Goal: Navigation & Orientation: Find specific page/section

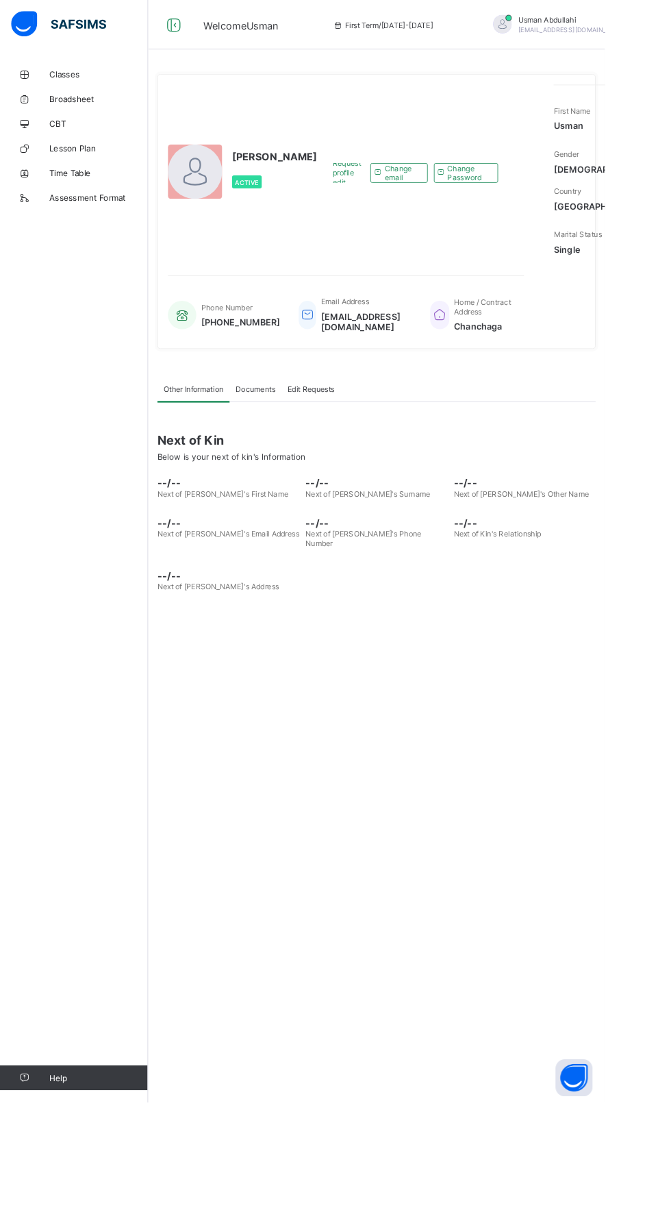
click at [163, 138] on span "CBT" at bounding box center [110, 137] width 110 height 11
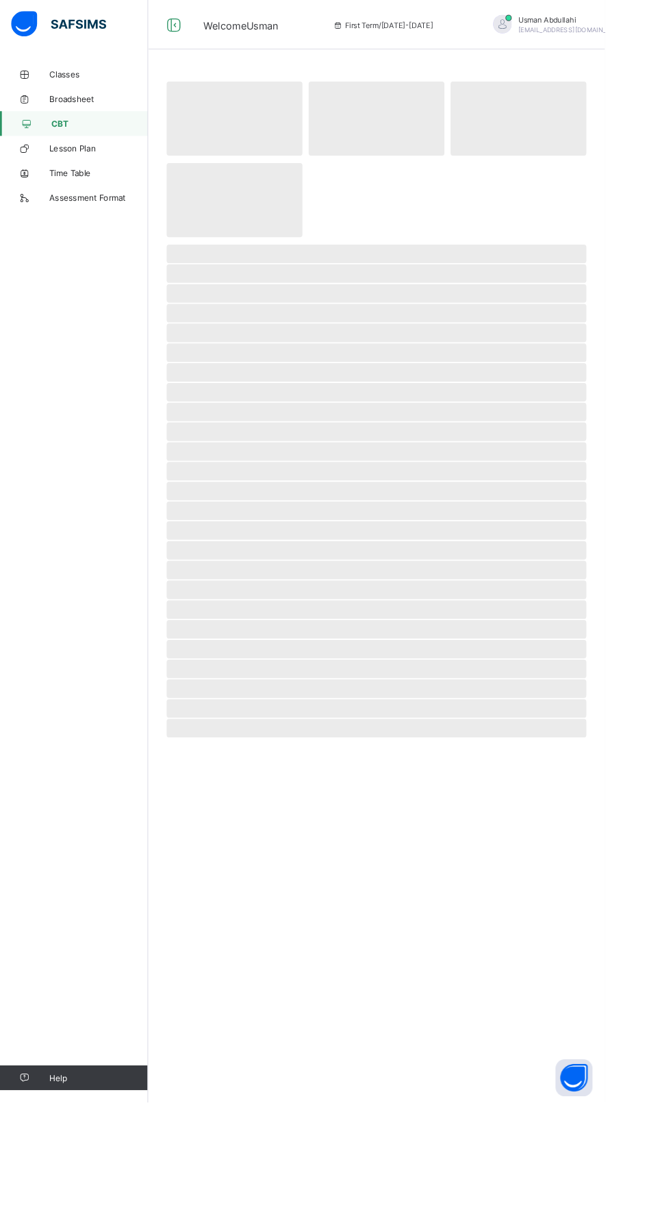
click at [91, 77] on span "Classes" at bounding box center [110, 82] width 110 height 11
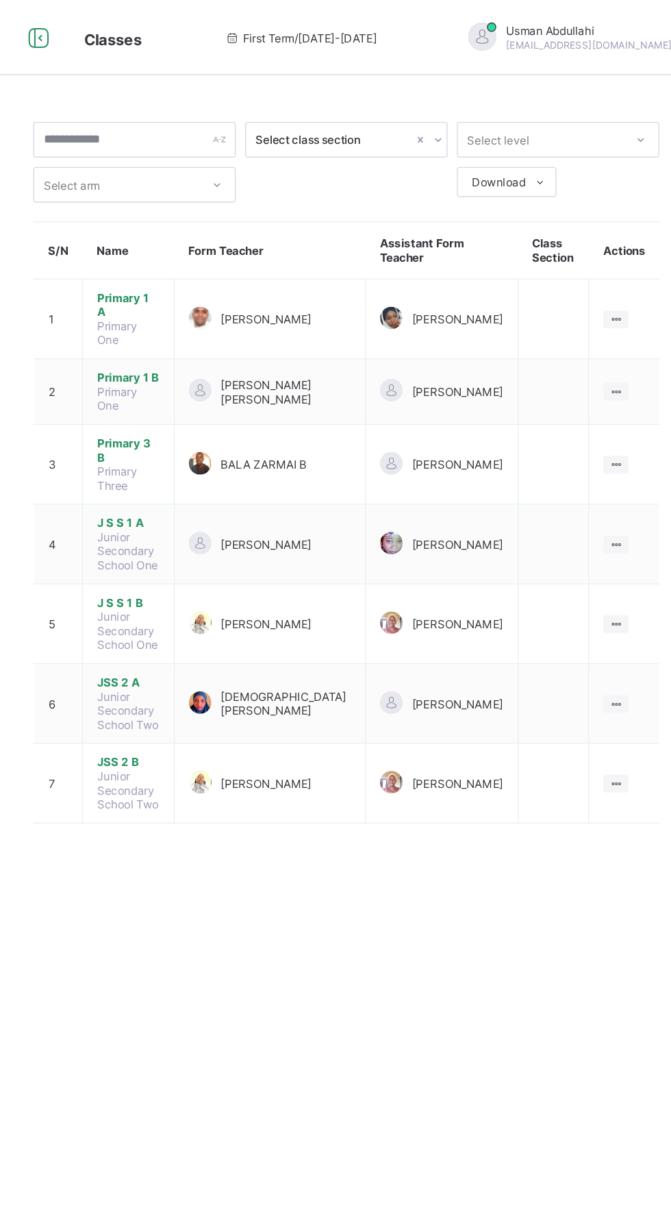
click at [617, 228] on icon at bounding box center [615, 233] width 12 height 10
click at [0, 0] on div "View Class" at bounding box center [0, 0] width 0 height 0
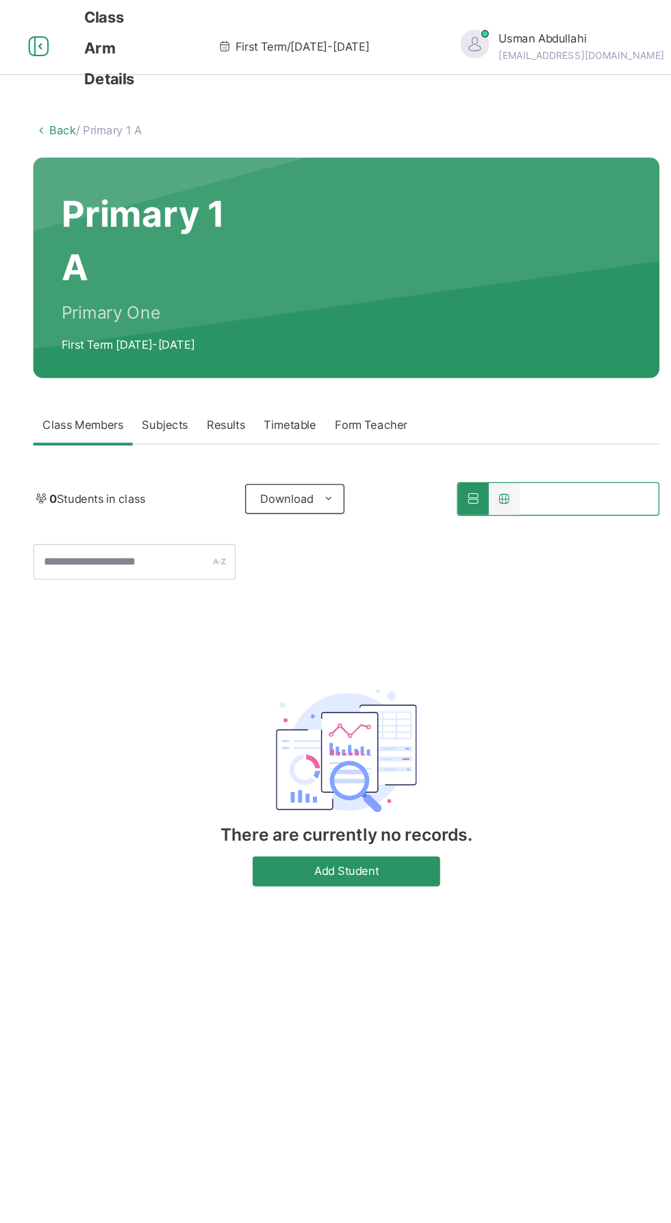
click at [294, 314] on span "Subjects" at bounding box center [286, 310] width 34 height 12
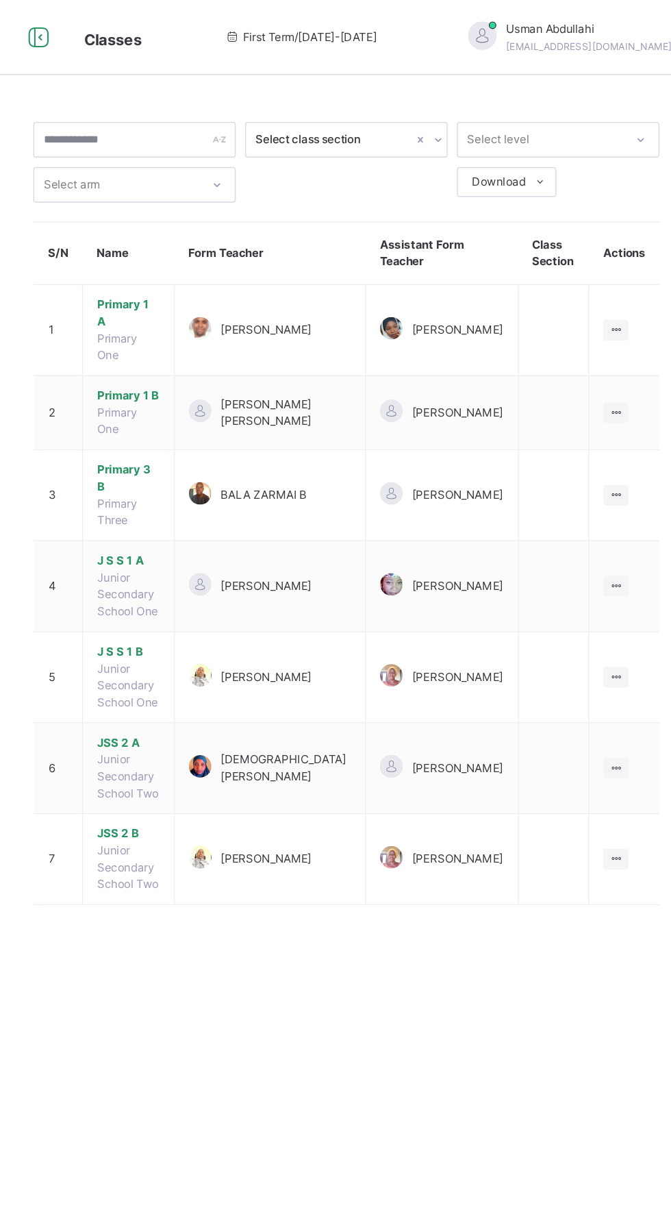
click at [615, 296] on icon at bounding box center [615, 301] width 12 height 10
click at [0, 0] on div "View Class" at bounding box center [0, 0] width 0 height 0
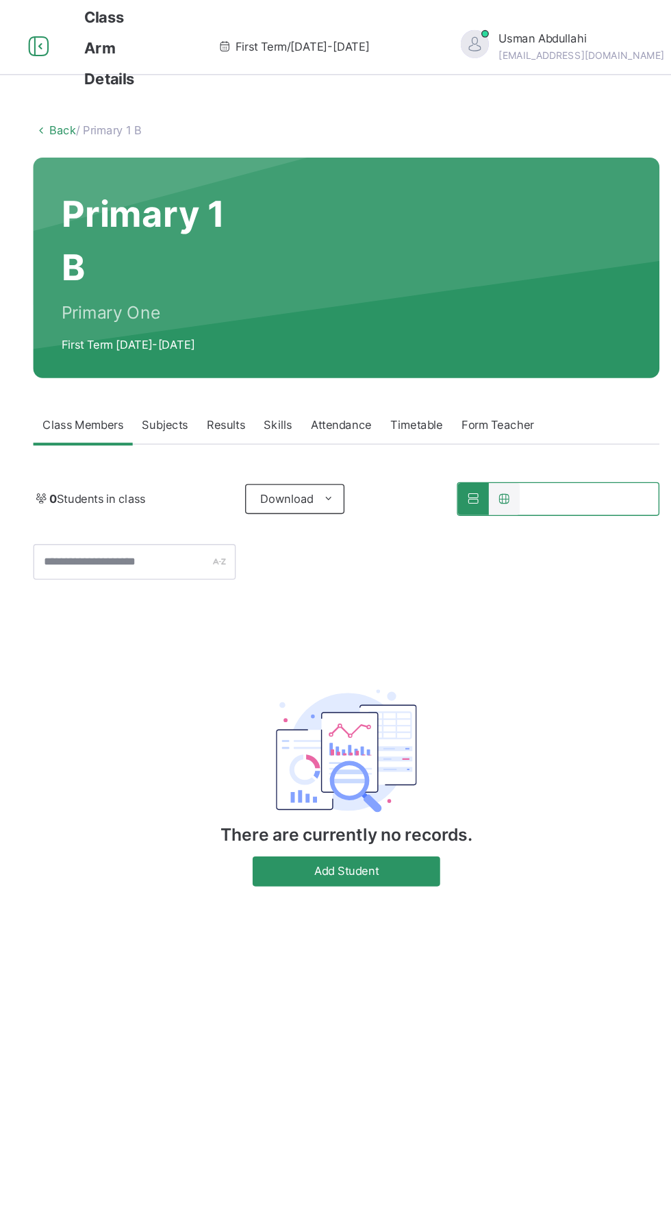
click at [287, 308] on span "Subjects" at bounding box center [286, 310] width 34 height 12
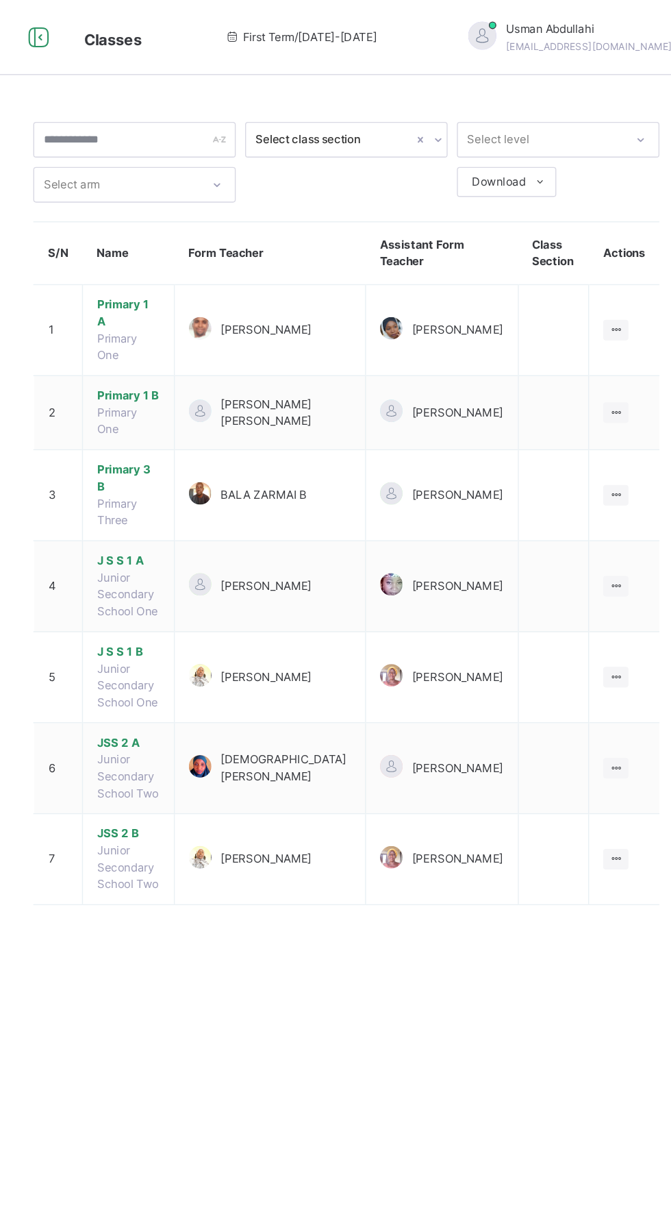
click at [615, 356] on icon at bounding box center [615, 361] width 12 height 10
click at [0, 0] on div "View Class" at bounding box center [0, 0] width 0 height 0
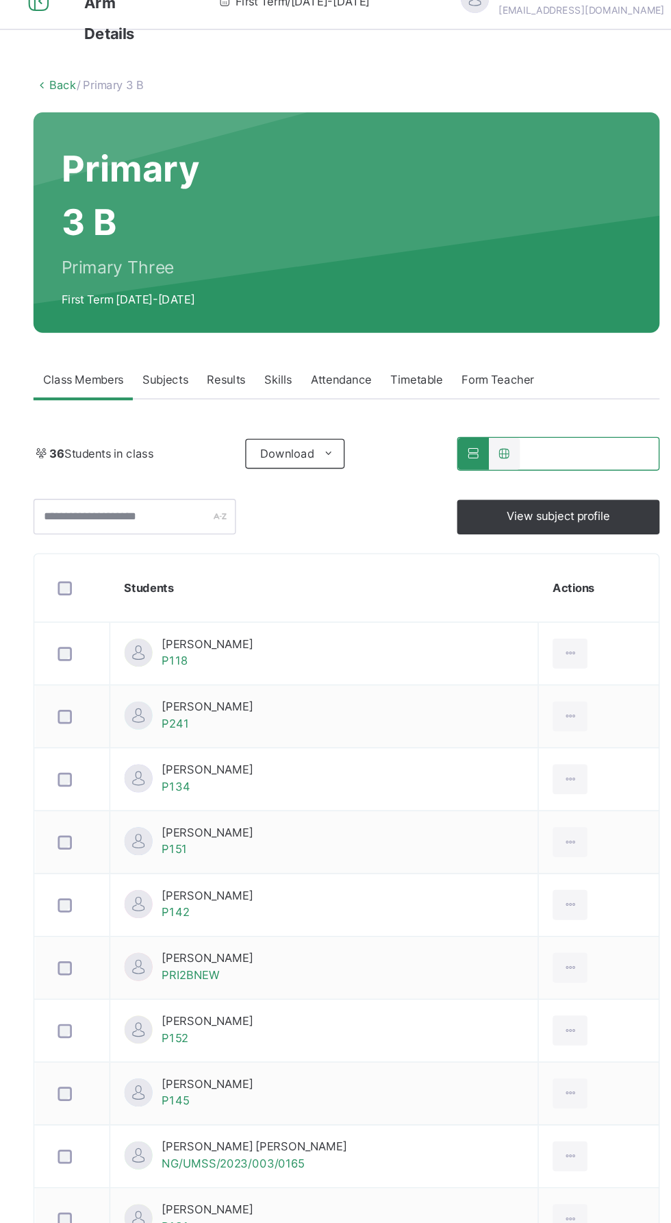
click at [301, 314] on span "Subjects" at bounding box center [286, 310] width 34 height 12
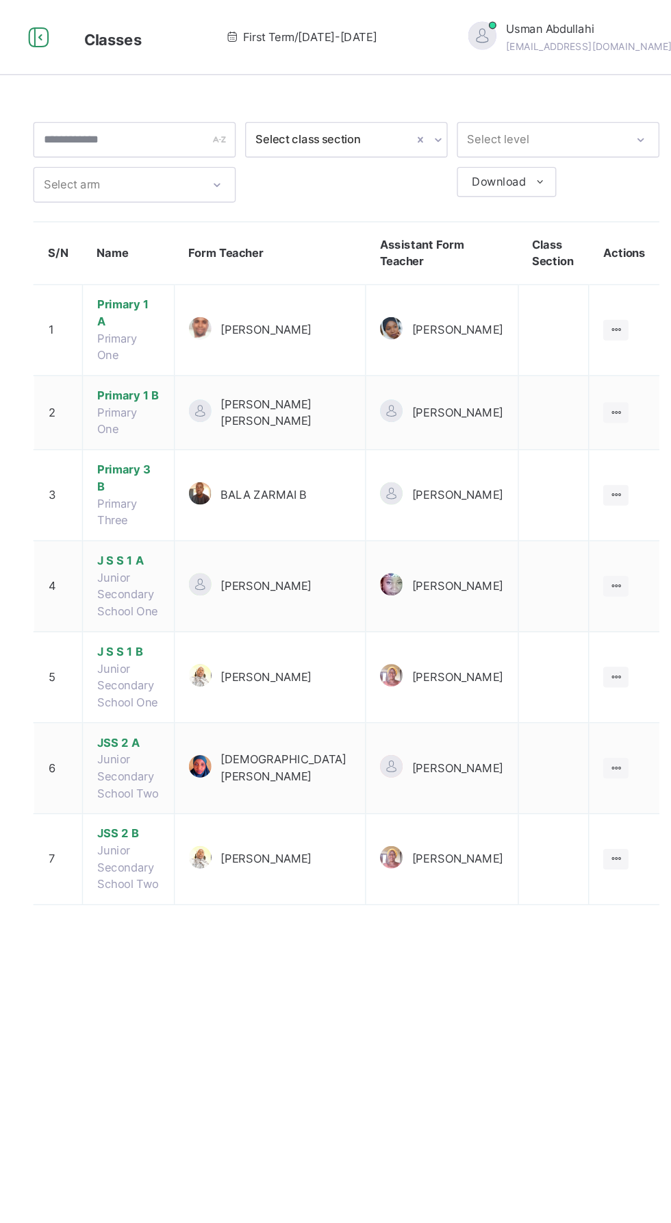
click at [615, 423] on icon at bounding box center [615, 428] width 12 height 10
click at [0, 0] on div "View Class" at bounding box center [0, 0] width 0 height 0
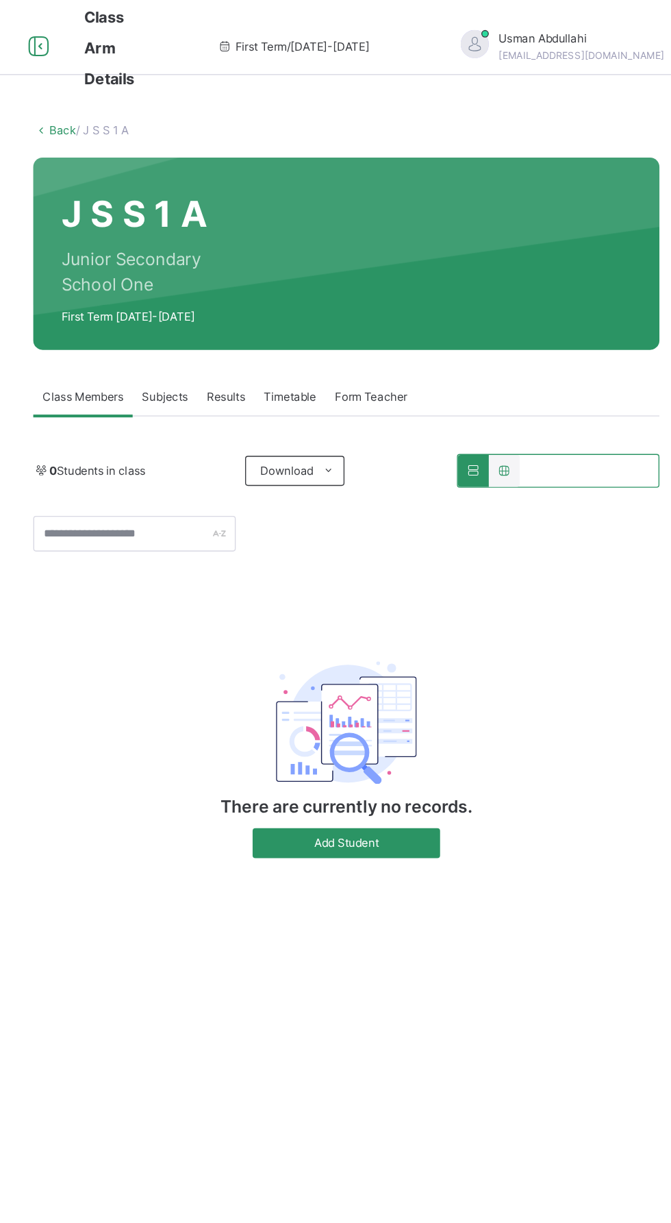
click at [296, 299] on div "Subjects" at bounding box center [285, 289] width 47 height 27
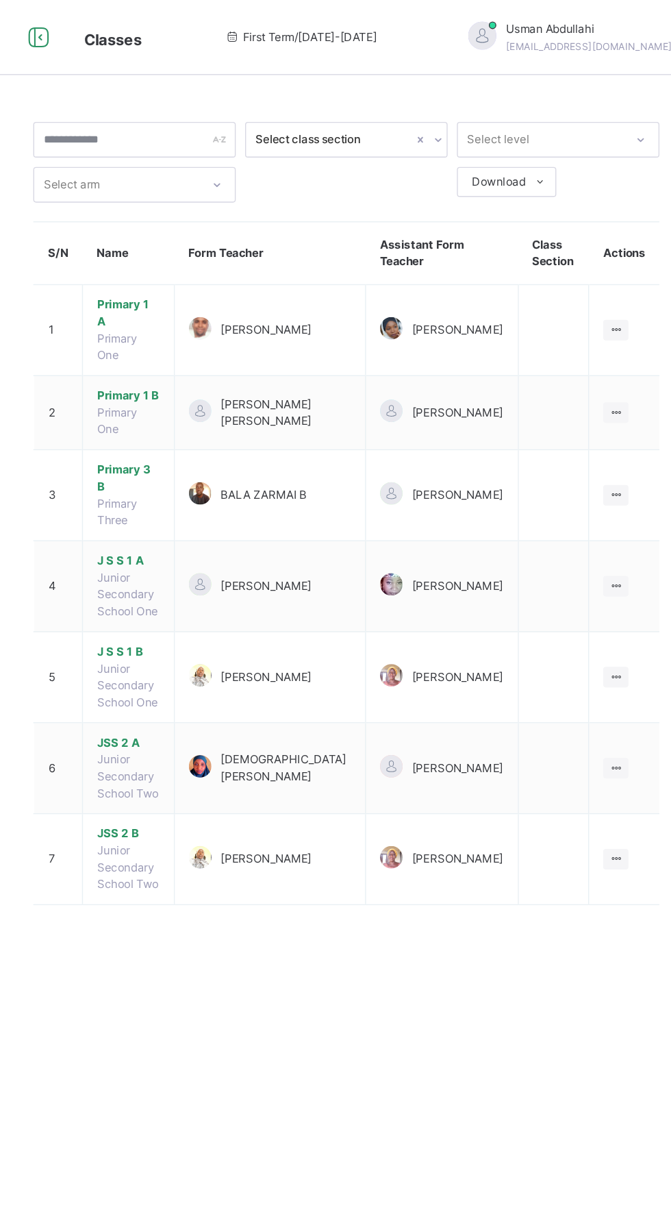
click at [615, 556] on icon at bounding box center [615, 561] width 12 height 10
click at [0, 0] on div "View Class" at bounding box center [0, 0] width 0 height 0
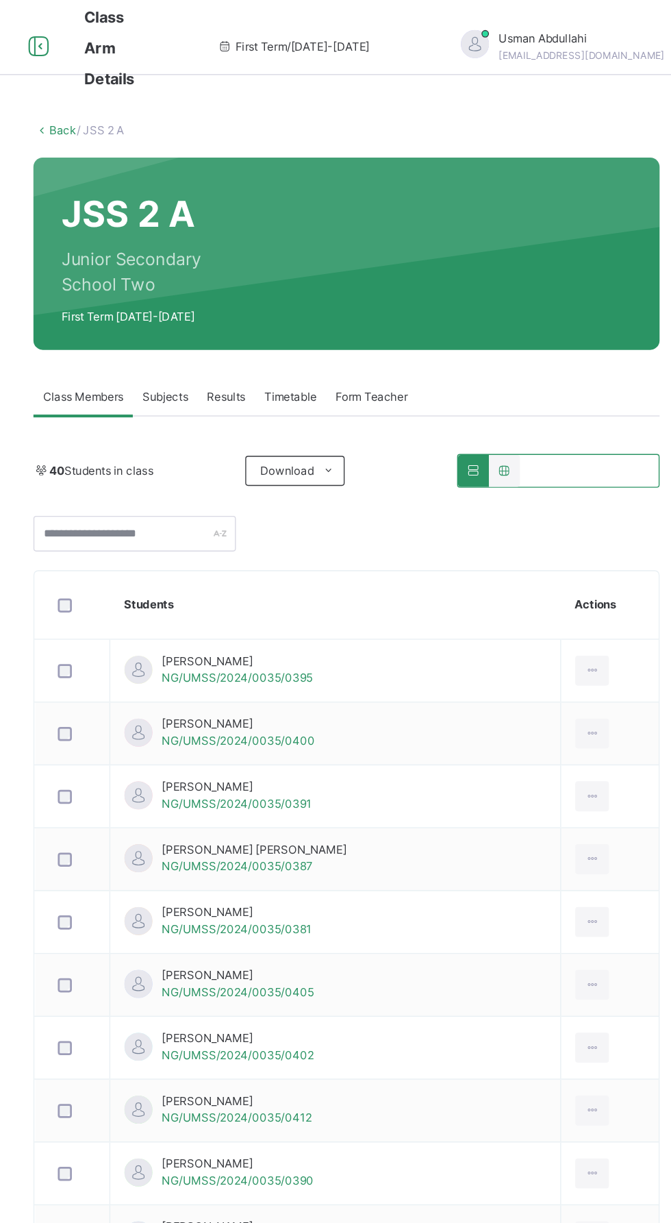
click at [297, 286] on span "Subjects" at bounding box center [286, 290] width 34 height 12
